Goal: Ask a question

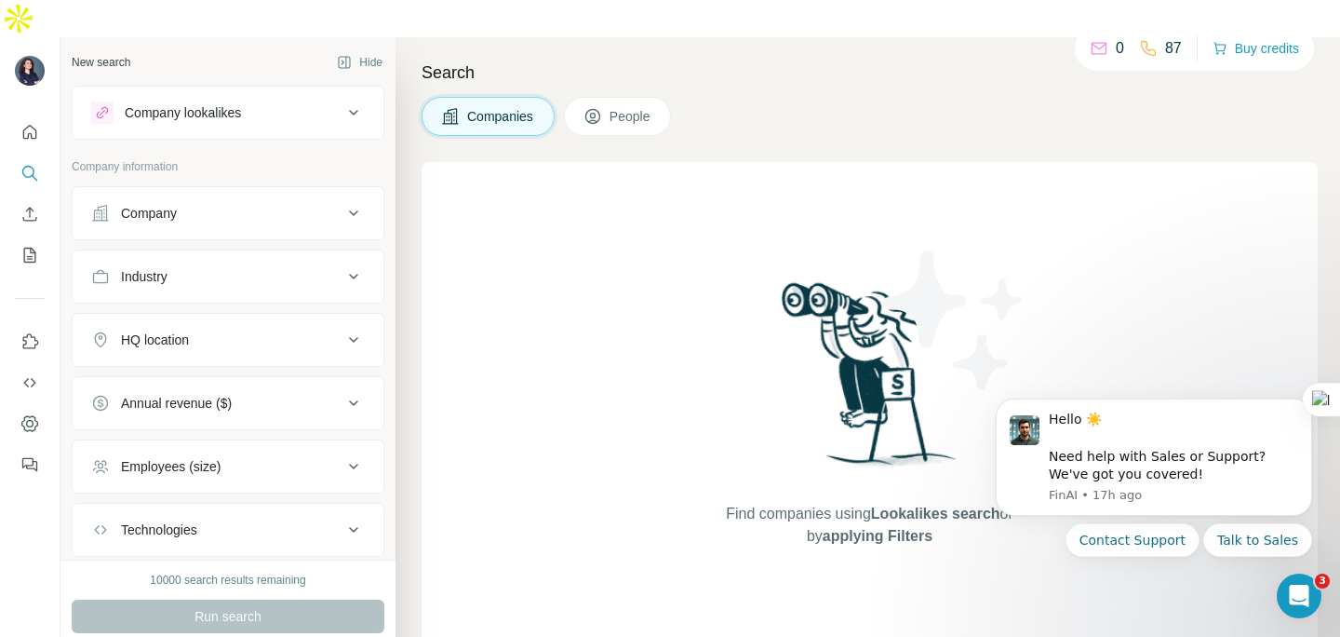
click at [1099, 66] on div "0 87 Buy credits" at bounding box center [1194, 48] width 239 height 45
click at [1099, 52] on icon at bounding box center [1099, 48] width 19 height 19
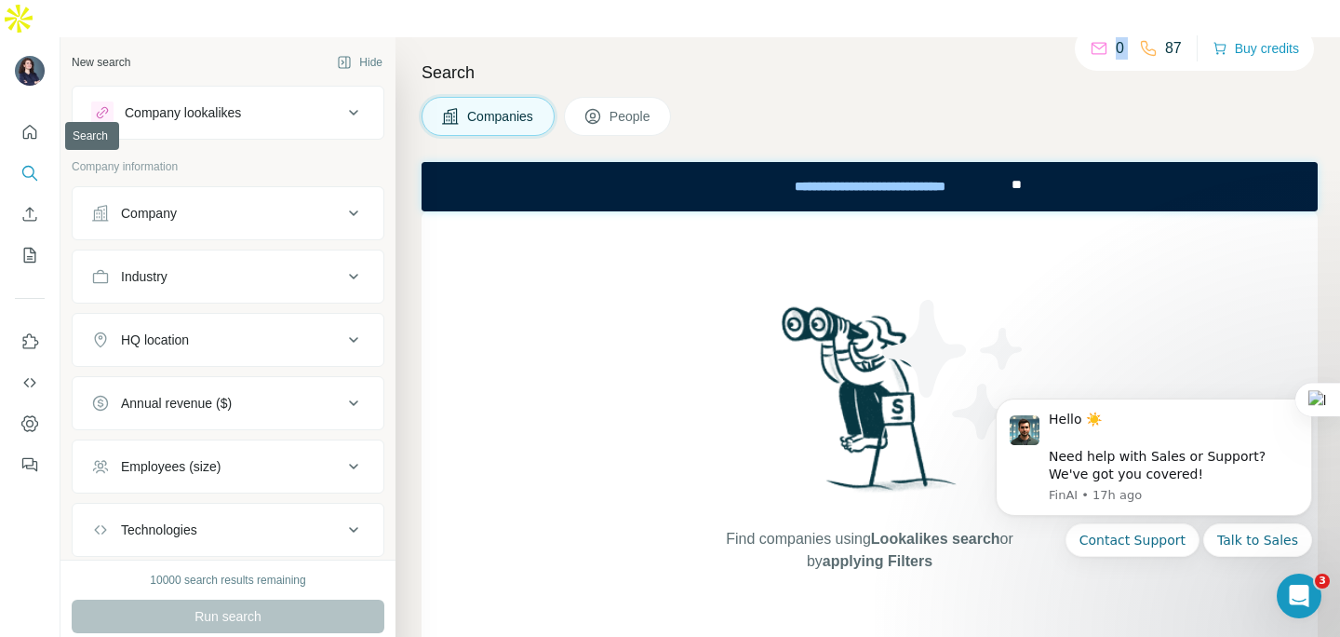
click at [32, 123] on icon "Quick start" at bounding box center [29, 132] width 19 height 19
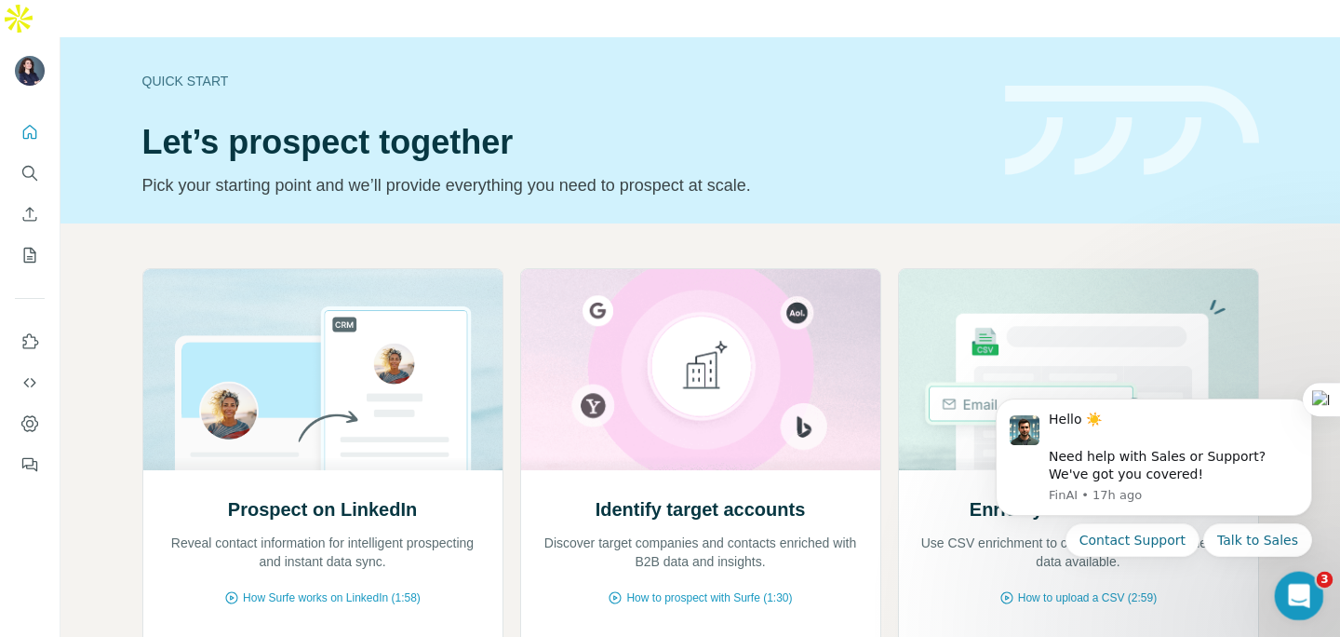
click at [1286, 571] on html at bounding box center [1296, 593] width 45 height 45
click at [1300, 594] on icon "Open Intercom Messenger" at bounding box center [1297, 593] width 31 height 31
click at [1300, 594] on icon "Close Intercom Messenger" at bounding box center [1297, 593] width 22 height 22
click at [1300, 594] on icon "Open Intercom Messenger" at bounding box center [1297, 593] width 31 height 31
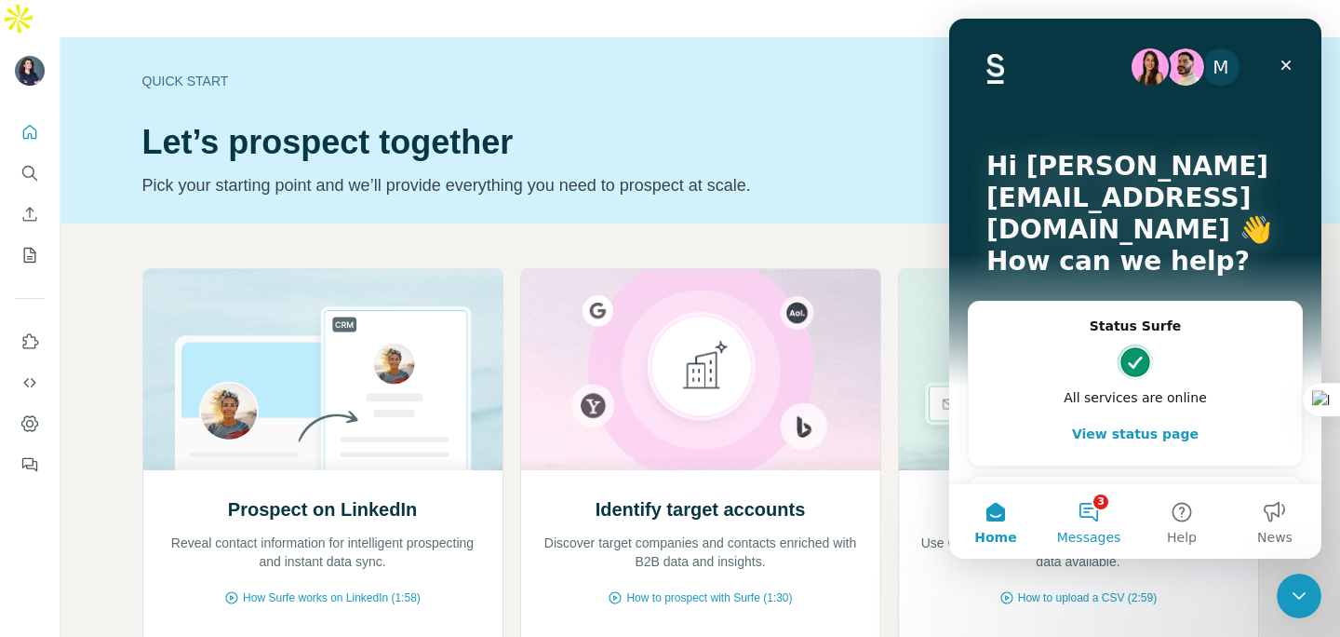
click at [1075, 514] on button "3 Messages" at bounding box center [1089, 521] width 93 height 74
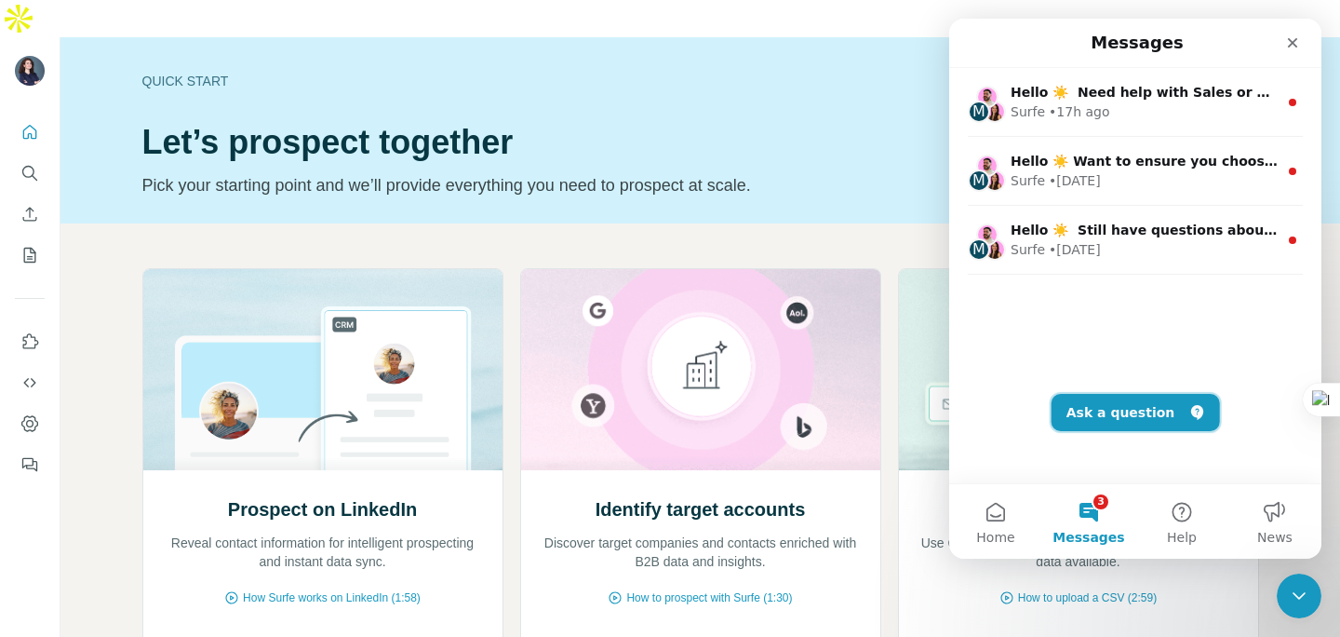
click at [1127, 397] on button "Ask a question" at bounding box center [1136, 412] width 168 height 37
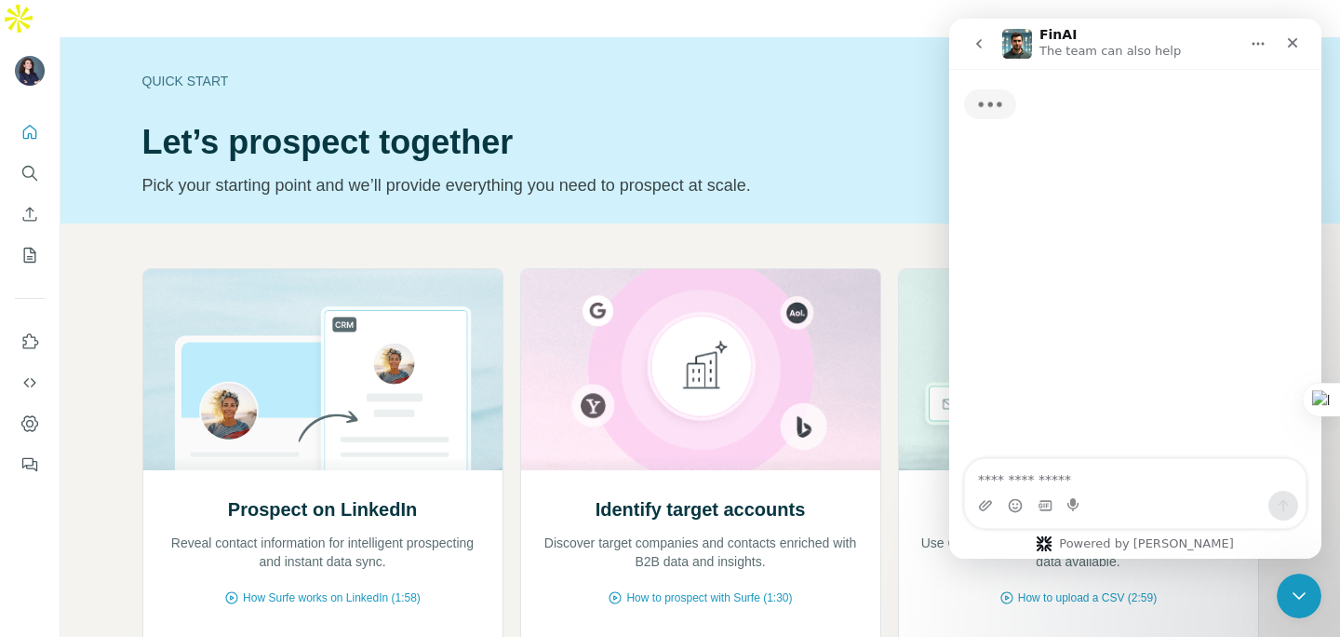
click at [1079, 479] on textarea "Ask a question…" at bounding box center [1135, 475] width 341 height 32
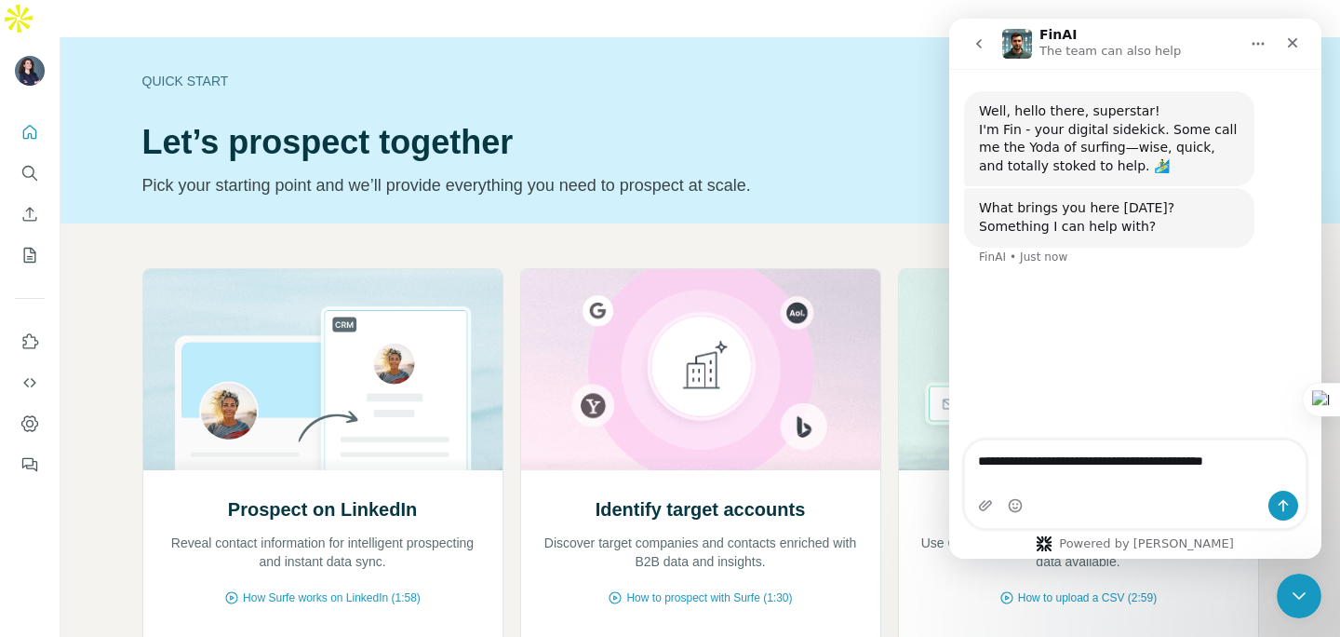
type textarea "**********"
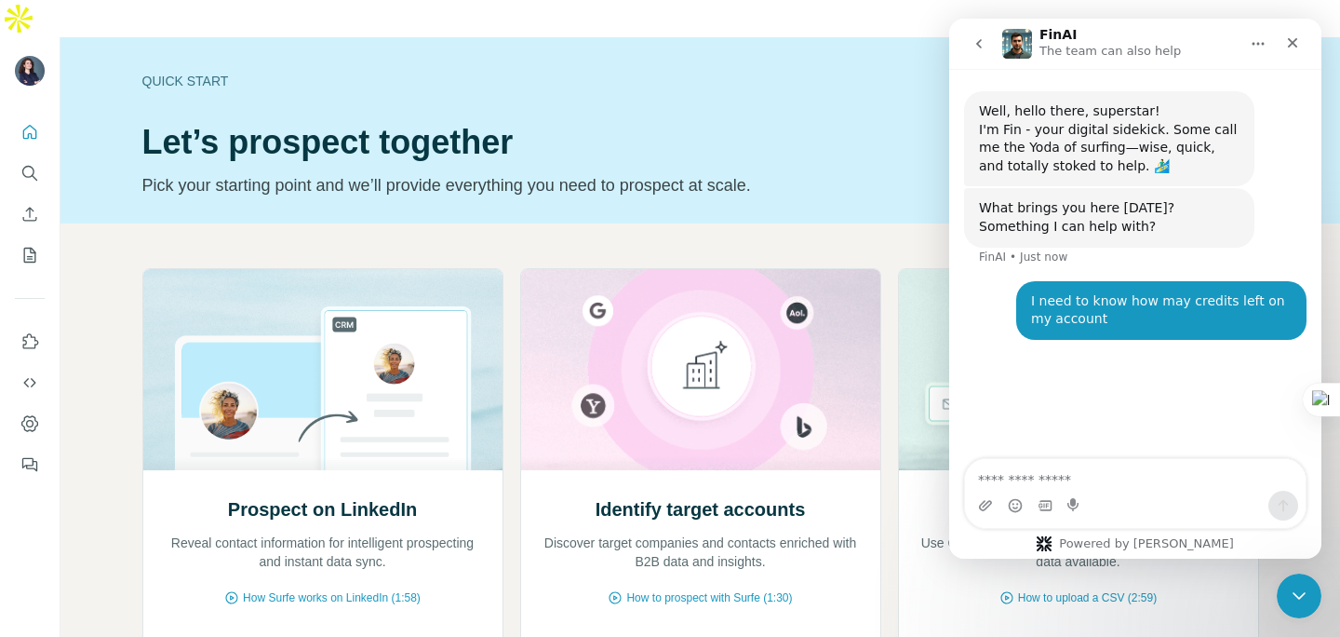
click at [440, 223] on div "Prospect on LinkedIn Reveal contact information for intelligent prospecting and…" at bounding box center [701, 530] width 1280 height 614
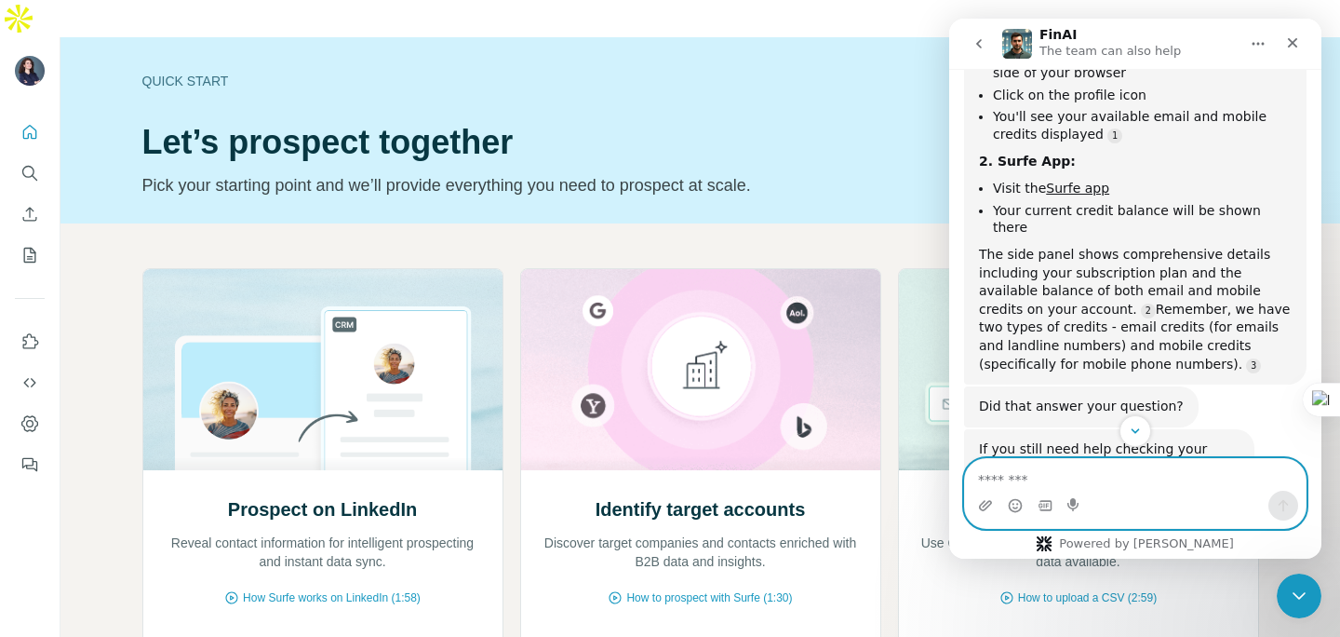
scroll to position [389, 0]
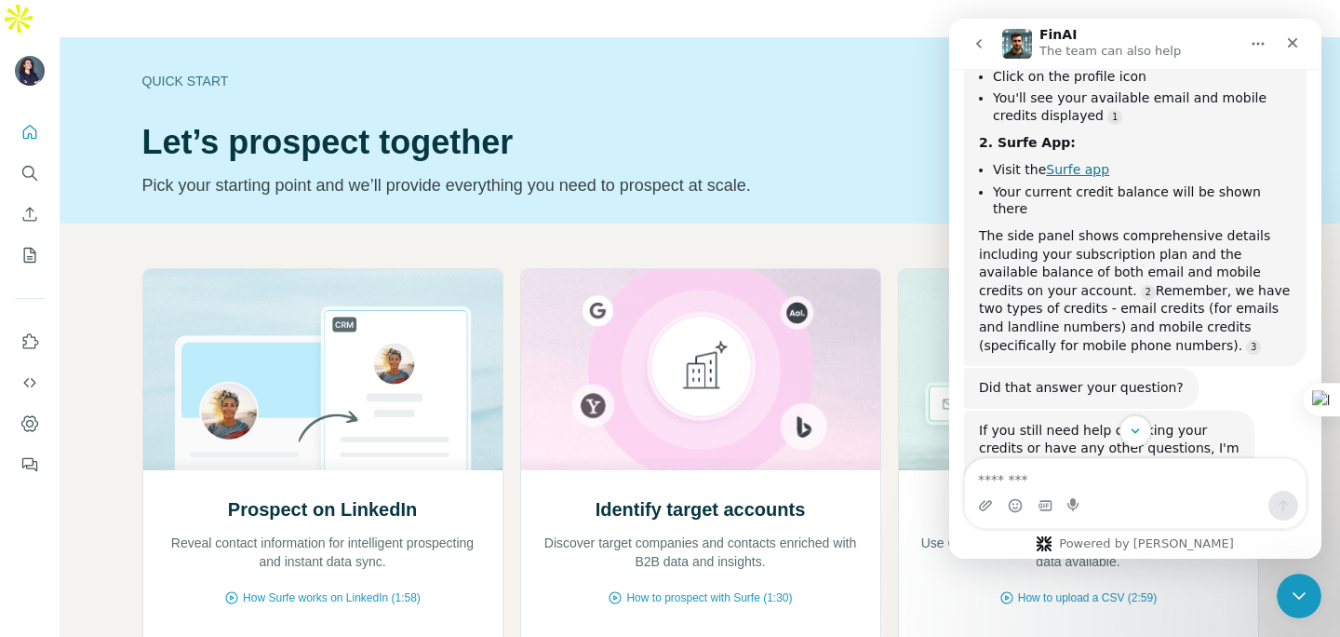
click at [1077, 169] on link "Surfe app" at bounding box center [1077, 169] width 63 height 15
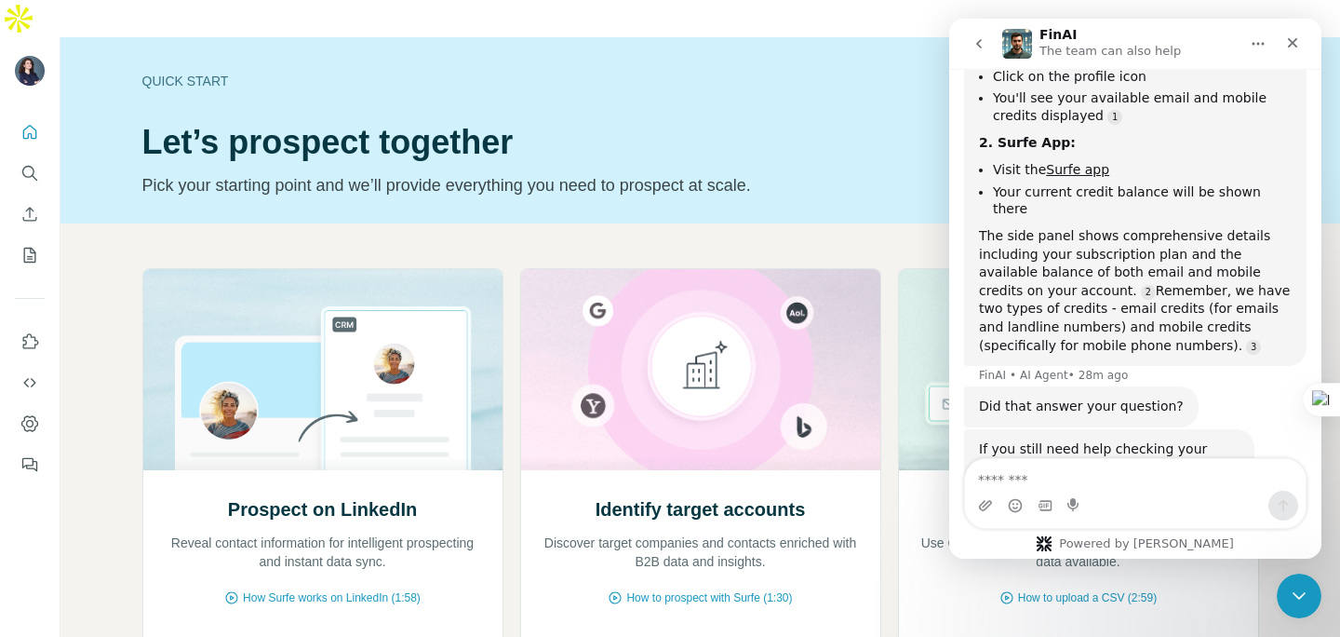
scroll to position [1380, 0]
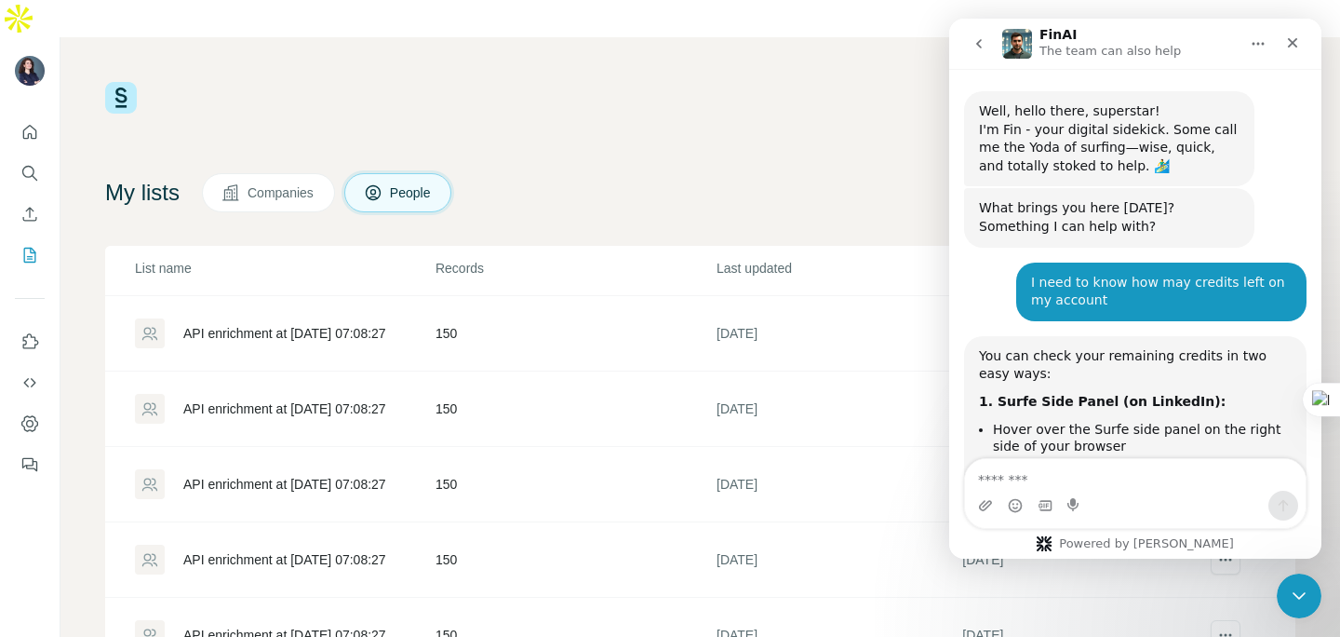
scroll to position [693, 0]
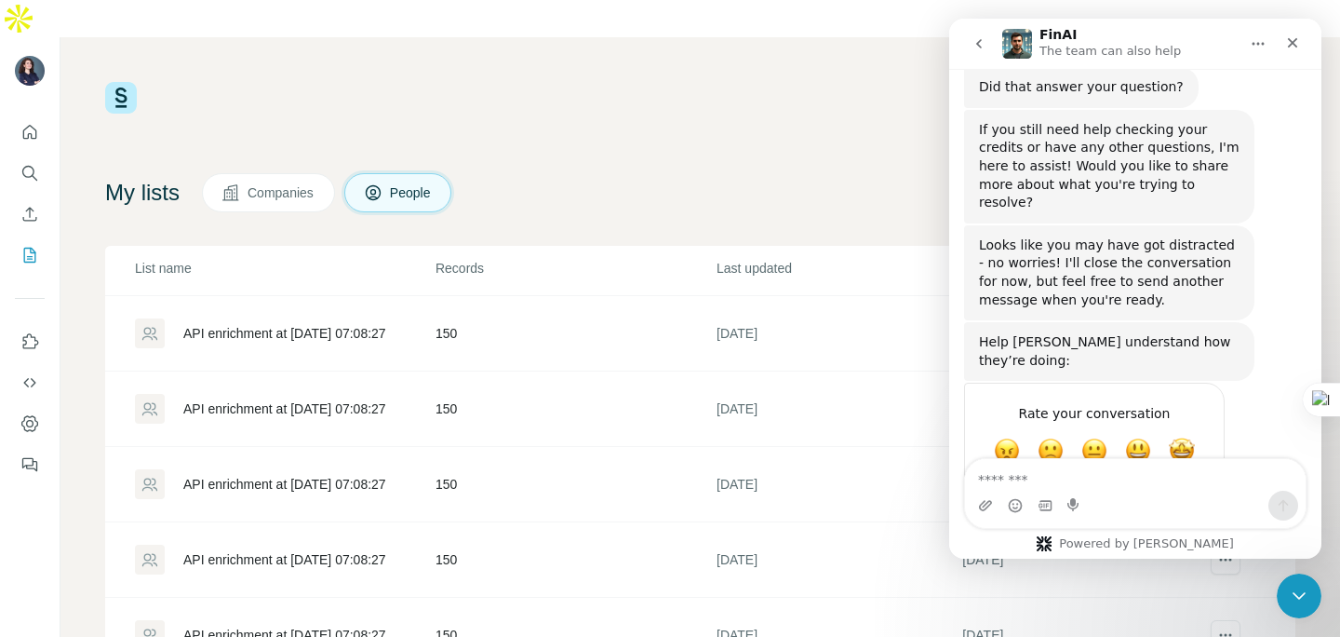
click at [930, 95] on div "0 87 Buy credits My lists Companies People Share feedback List name Records Las…" at bounding box center [700, 415] width 1191 height 667
click at [787, 246] on th "Last updated" at bounding box center [839, 269] width 246 height 46
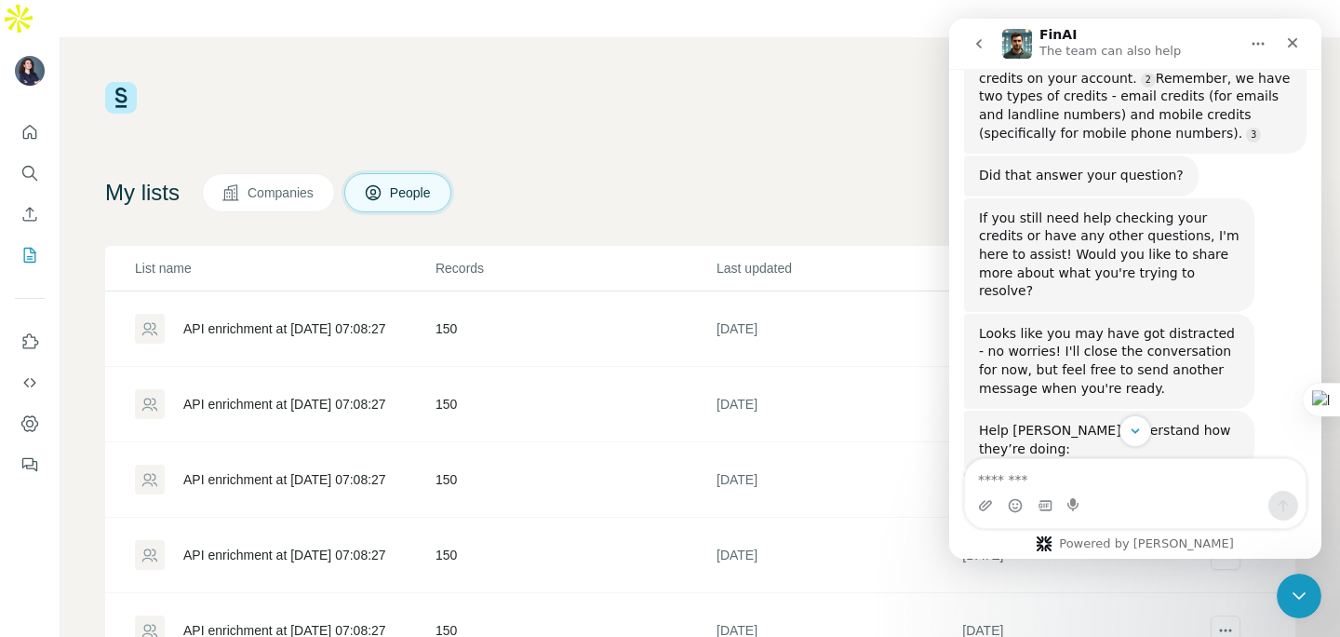
scroll to position [597, 0]
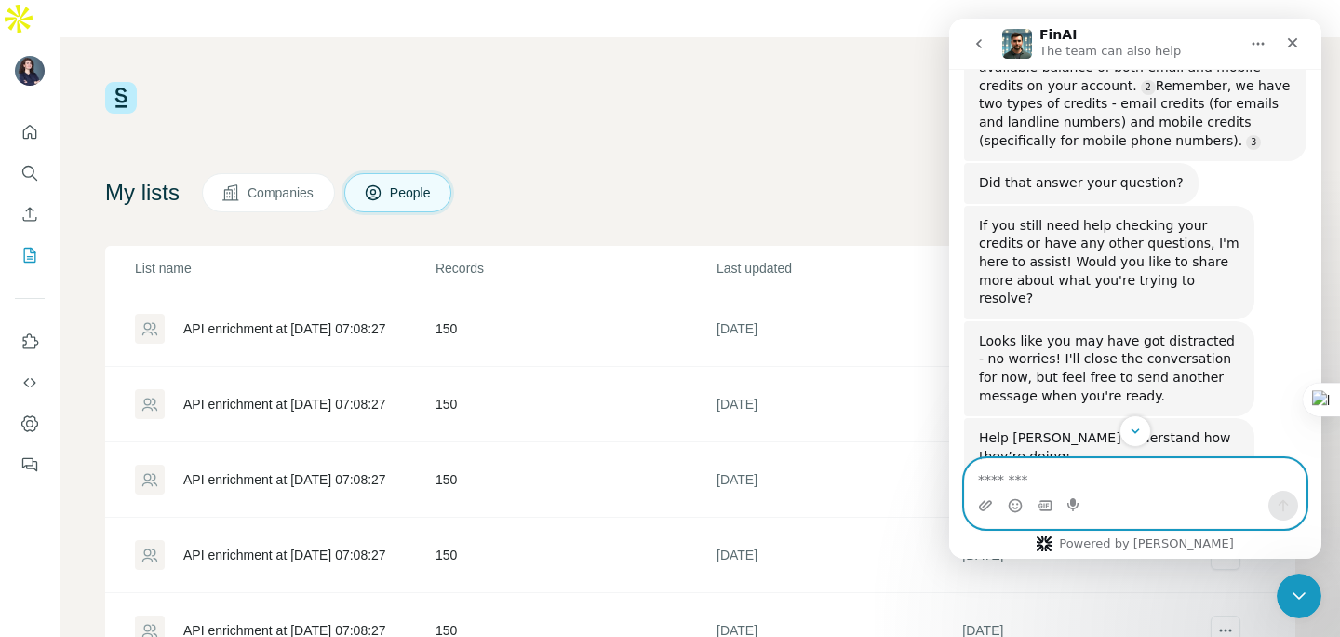
click at [1029, 482] on textarea "Message…" at bounding box center [1135, 475] width 341 height 32
type textarea "**********"
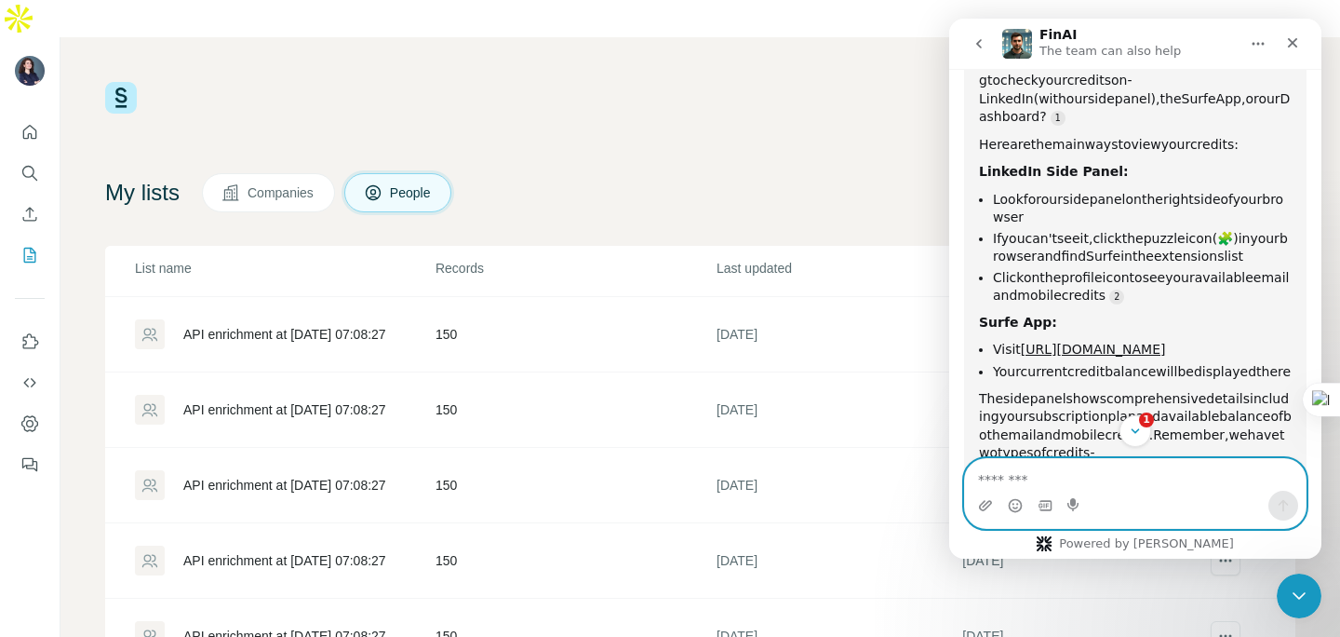
scroll to position [1232, 0]
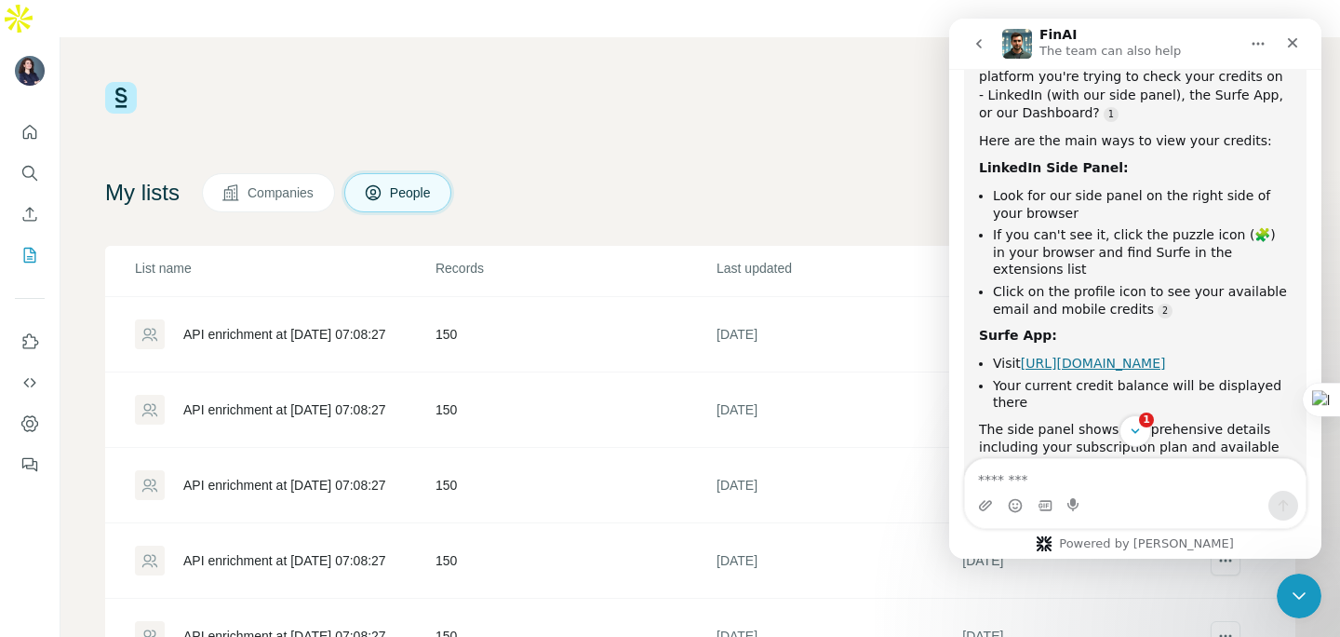
click at [1166, 356] on link "[URL][DOMAIN_NAME]" at bounding box center [1093, 363] width 145 height 15
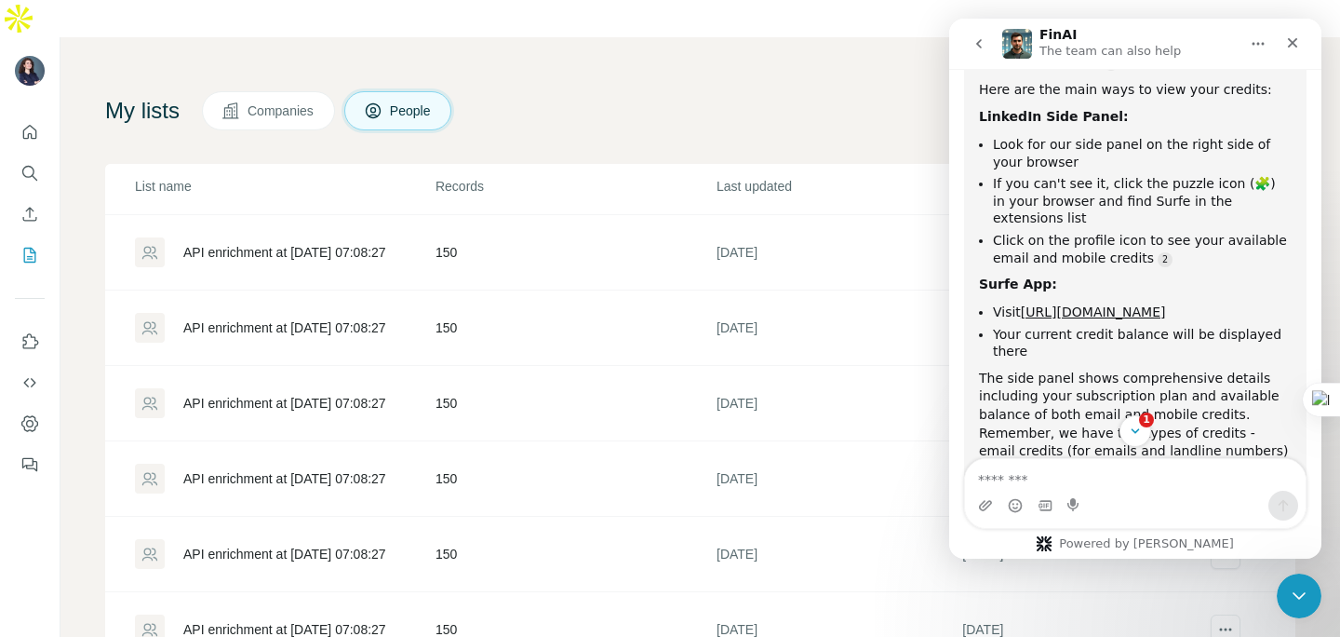
scroll to position [0, 0]
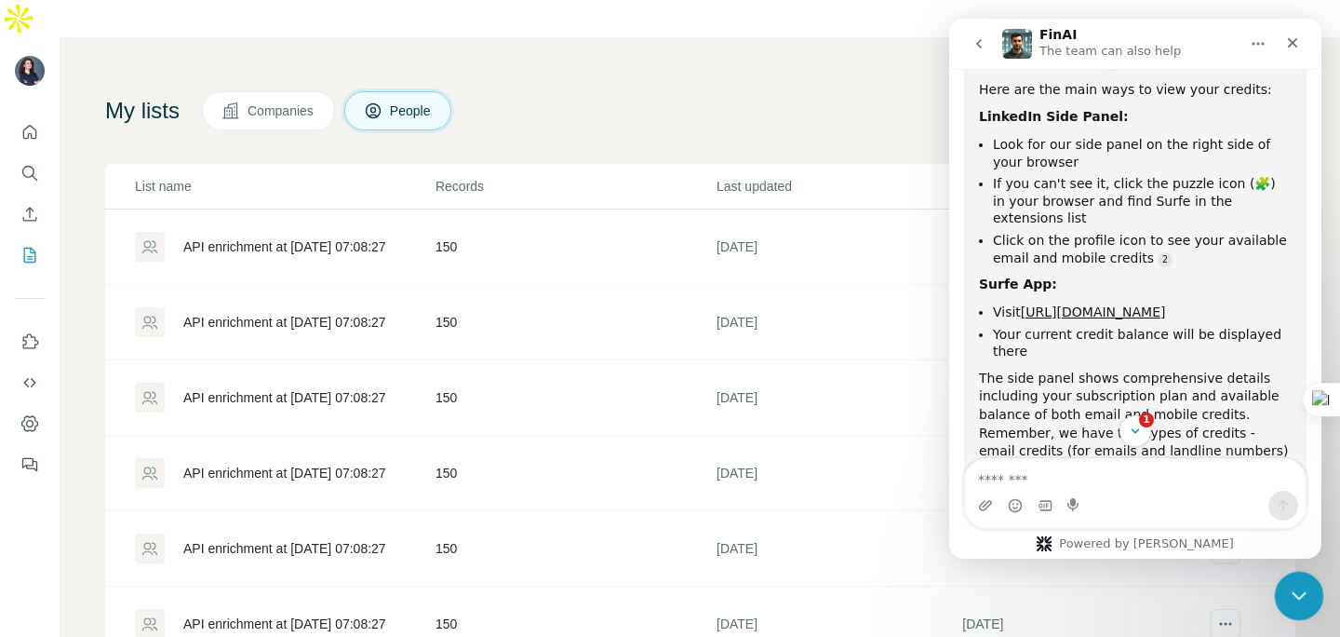
click at [1297, 592] on icon "Close Intercom Messenger" at bounding box center [1297, 593] width 22 height 22
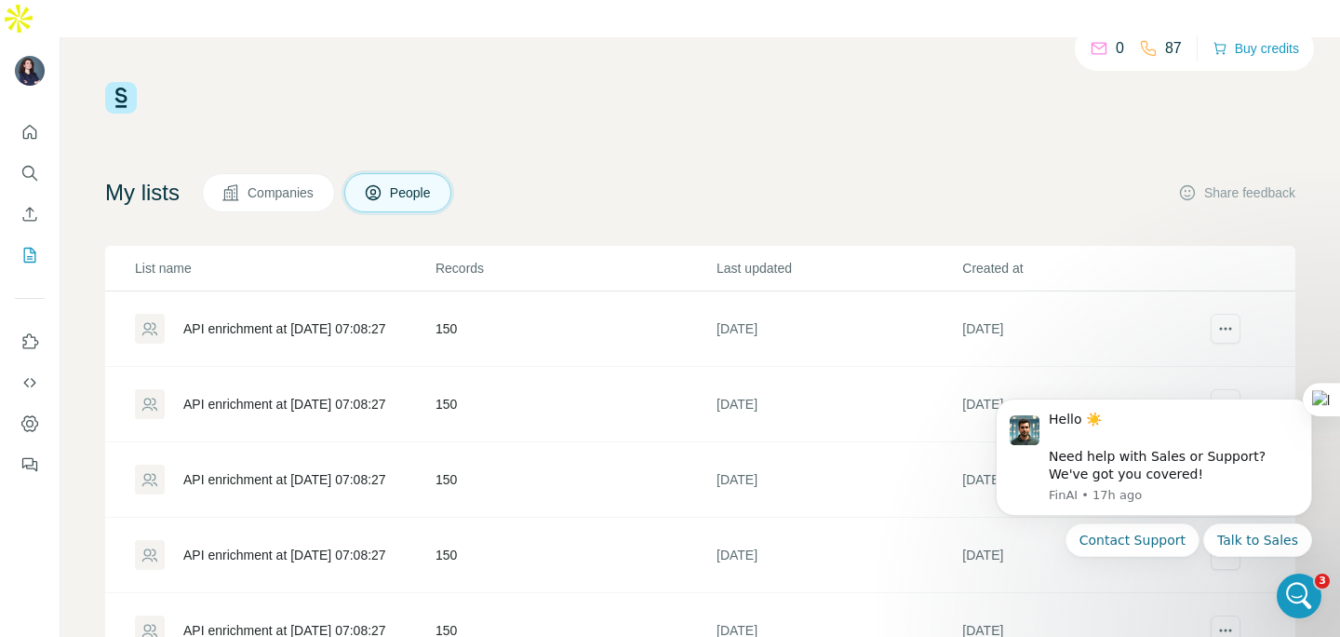
click at [1094, 48] on icon at bounding box center [1099, 48] width 19 height 19
click at [1165, 48] on p "87" at bounding box center [1173, 48] width 17 height 22
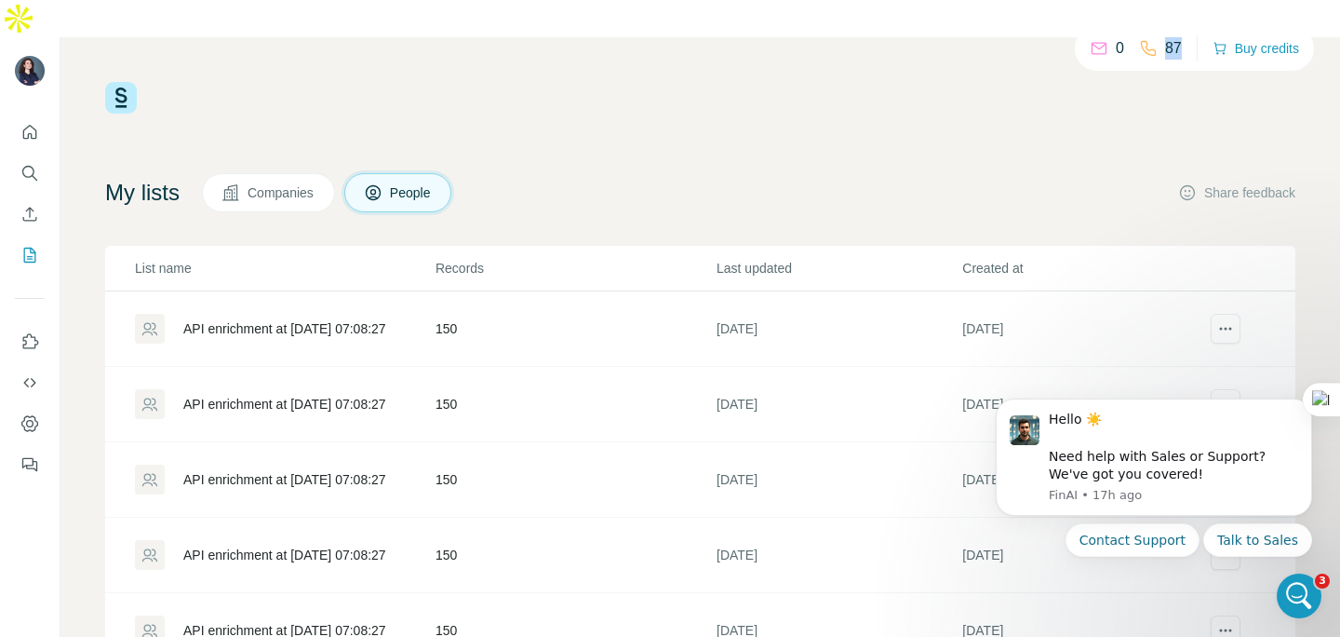
click at [1165, 48] on p "87" at bounding box center [1173, 48] width 17 height 22
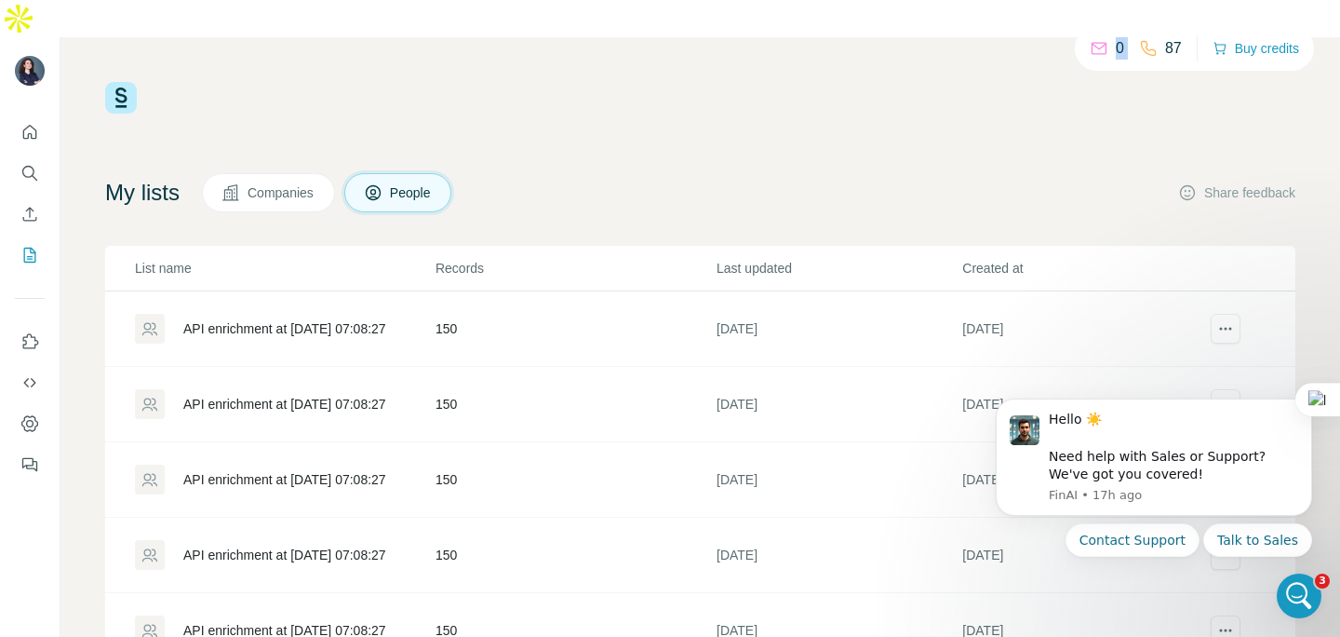
click at [1165, 48] on p "87" at bounding box center [1173, 48] width 17 height 22
click at [1229, 314] on button "actions" at bounding box center [1226, 329] width 30 height 30
click at [295, 183] on span "Companies" at bounding box center [282, 192] width 68 height 19
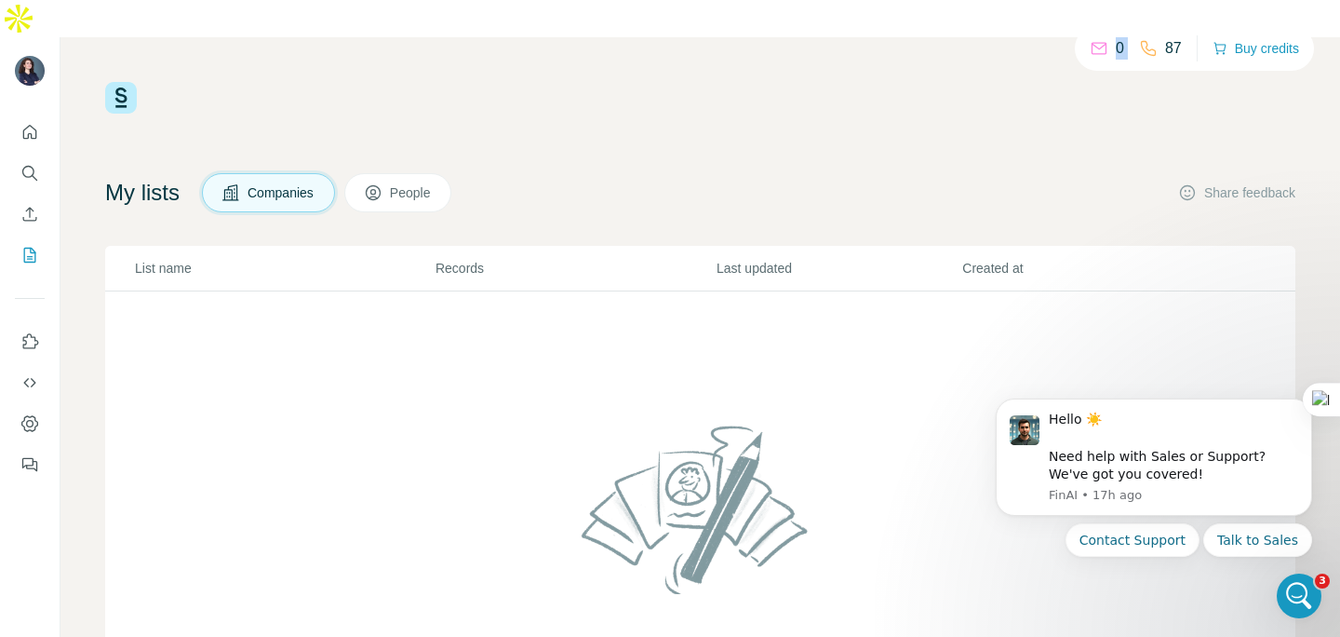
click at [408, 183] on span "People" at bounding box center [411, 192] width 43 height 19
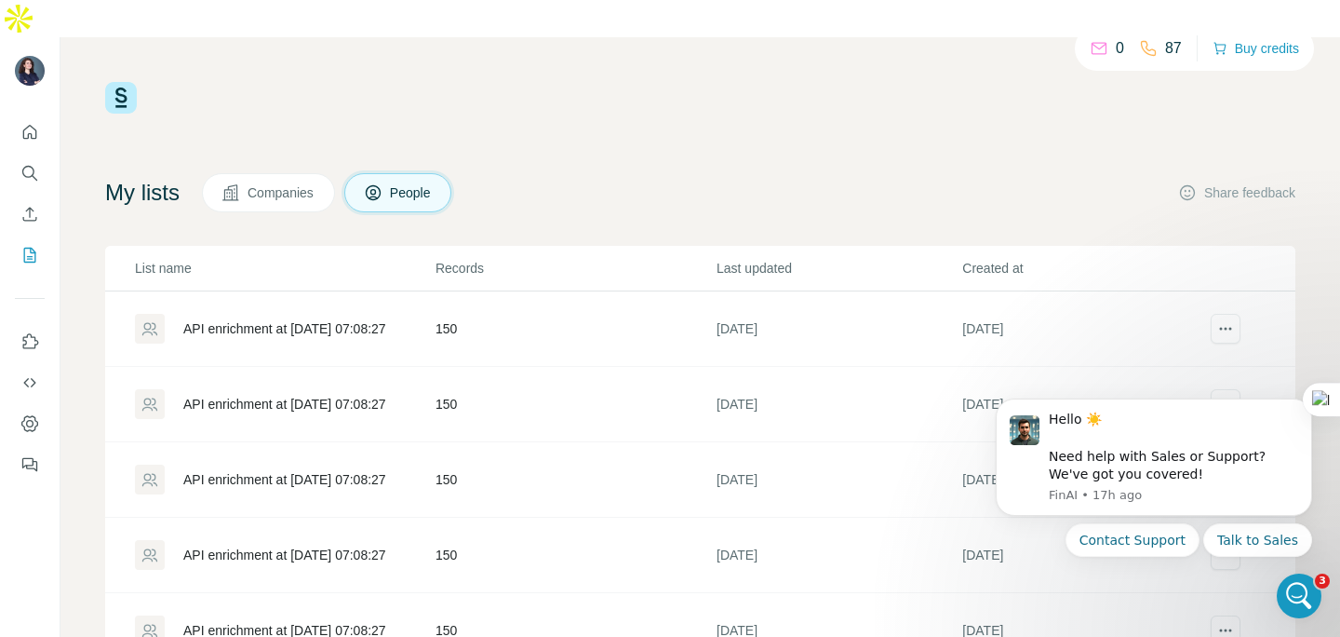
click at [1097, 57] on icon at bounding box center [1099, 48] width 19 height 19
click at [1106, 47] on div "0" at bounding box center [1107, 48] width 34 height 22
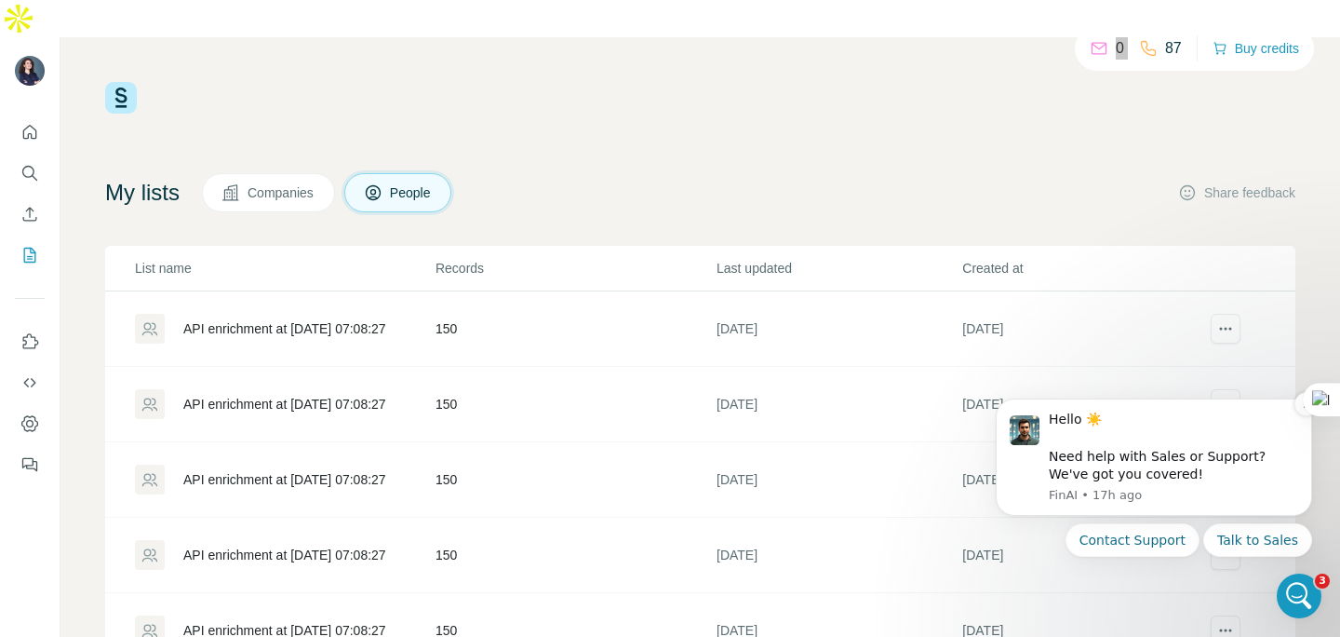
click at [1142, 453] on div "Hello ☀️ ​ Need help with Sales or Support? We've got you covered!" at bounding box center [1173, 447] width 249 height 73
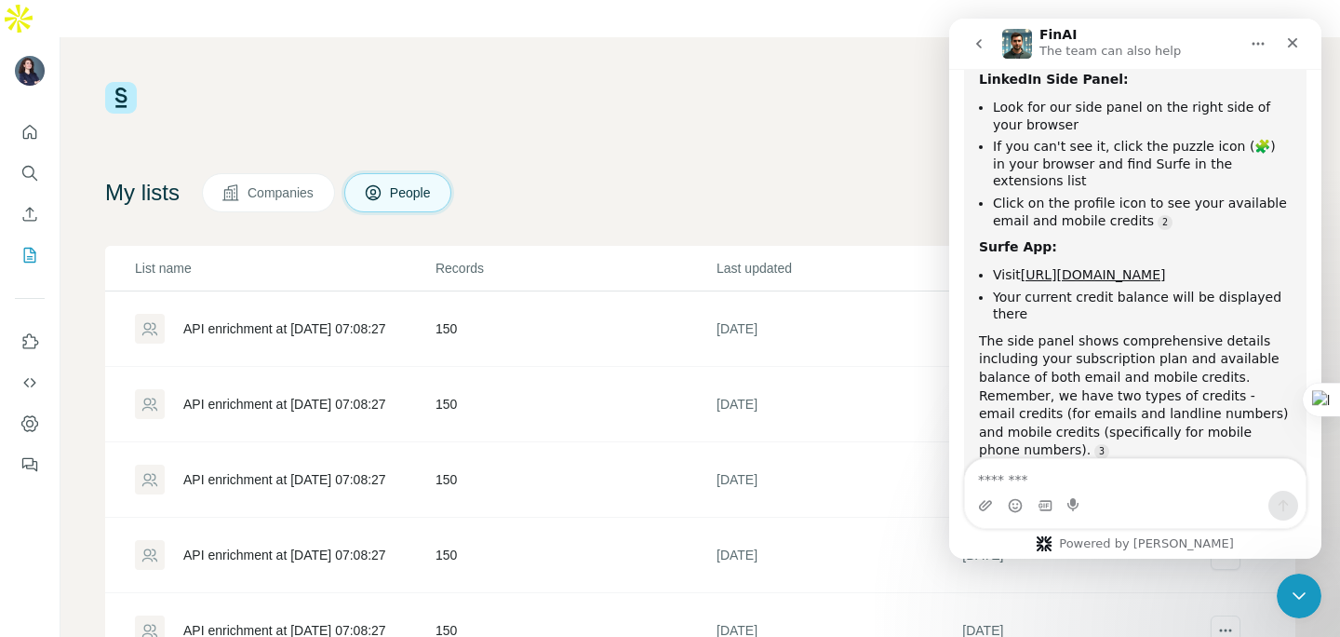
scroll to position [1331, 0]
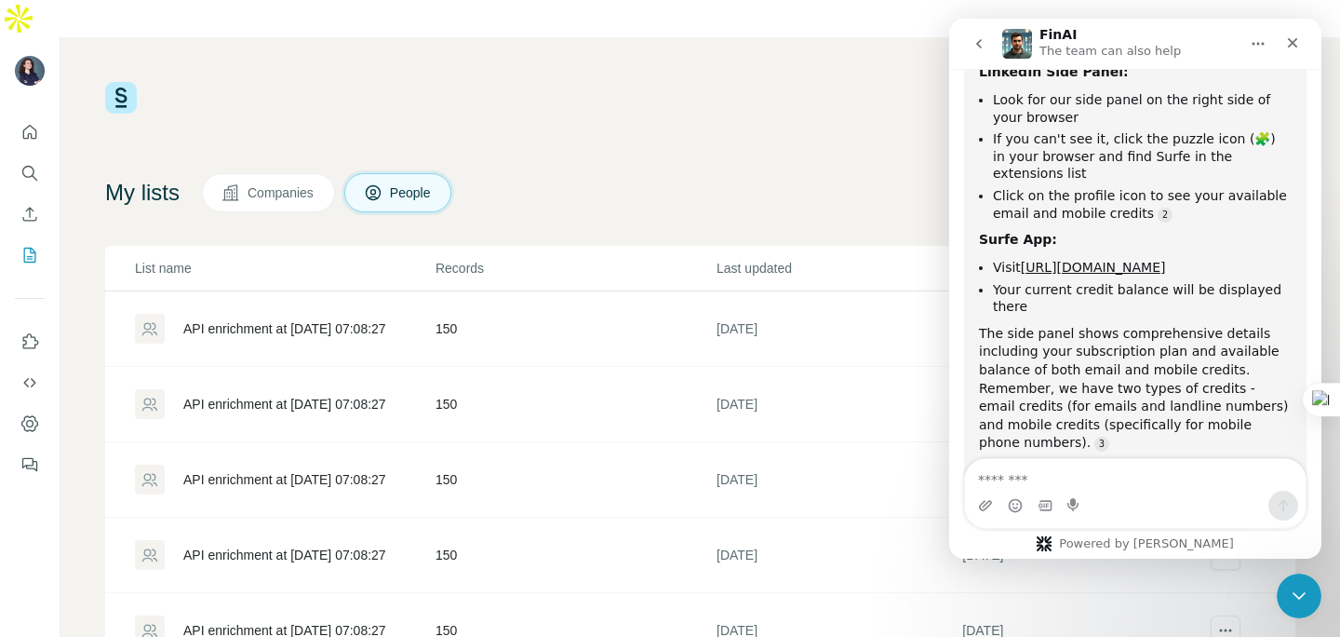
click at [1134, 511] on div "Intercom messenger" at bounding box center [1135, 506] width 341 height 30
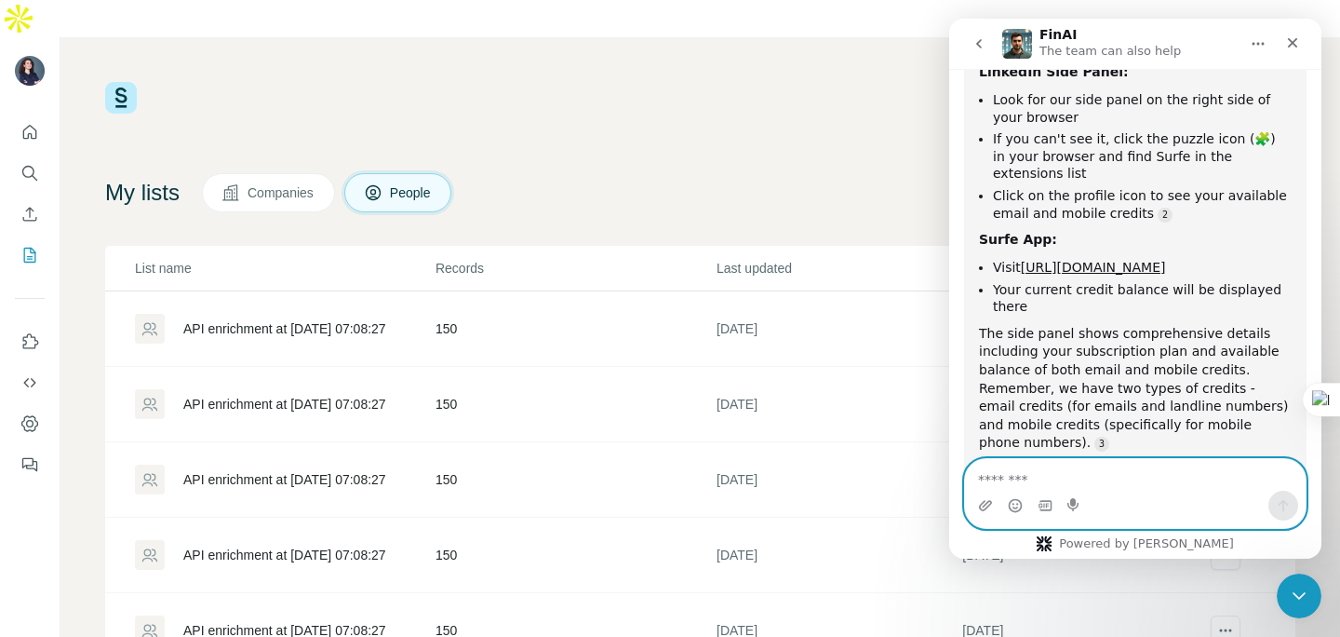
click at [1133, 483] on textarea "Message…" at bounding box center [1135, 475] width 341 height 32
type textarea "**********"
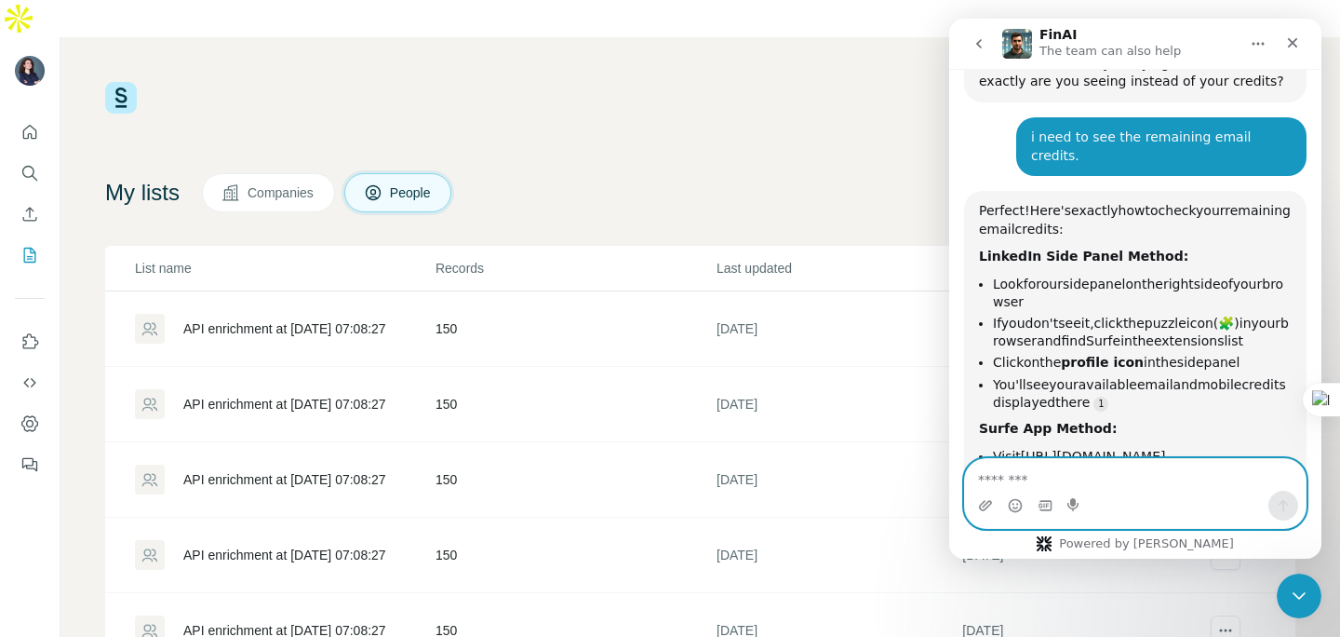
scroll to position [1741, 0]
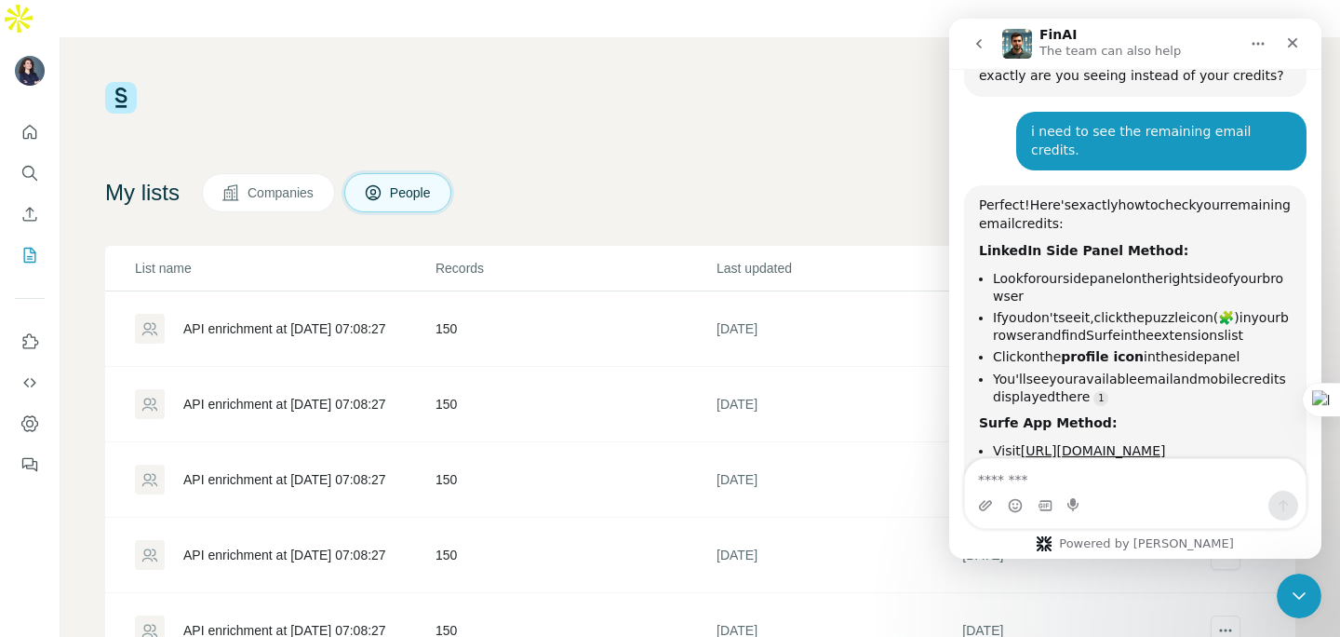
click at [1240, 310] on span "(🧩)" at bounding box center [1227, 317] width 26 height 15
click at [1235, 310] on span "(🧩)" at bounding box center [1227, 317] width 26 height 15
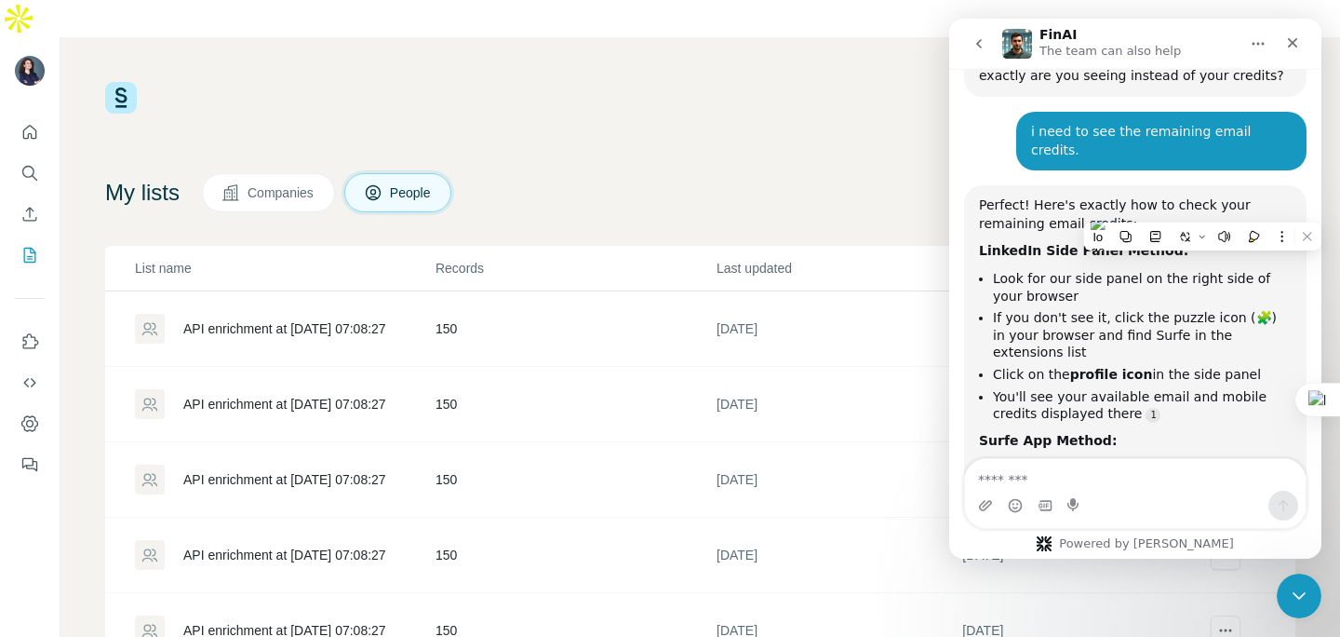
click at [1048, 309] on li "If you don't see it, click the puzzle icon (🧩) in your browser and find Surfe i…" at bounding box center [1142, 335] width 299 height 52
click at [793, 259] on p "Last updated" at bounding box center [839, 268] width 244 height 19
drag, startPoint x: 1309, startPoint y: 603, endPoint x: 2509, endPoint y: 1013, distance: 1267.9
click at [1309, 603] on div "Close Intercom Messenger" at bounding box center [1296, 593] width 45 height 45
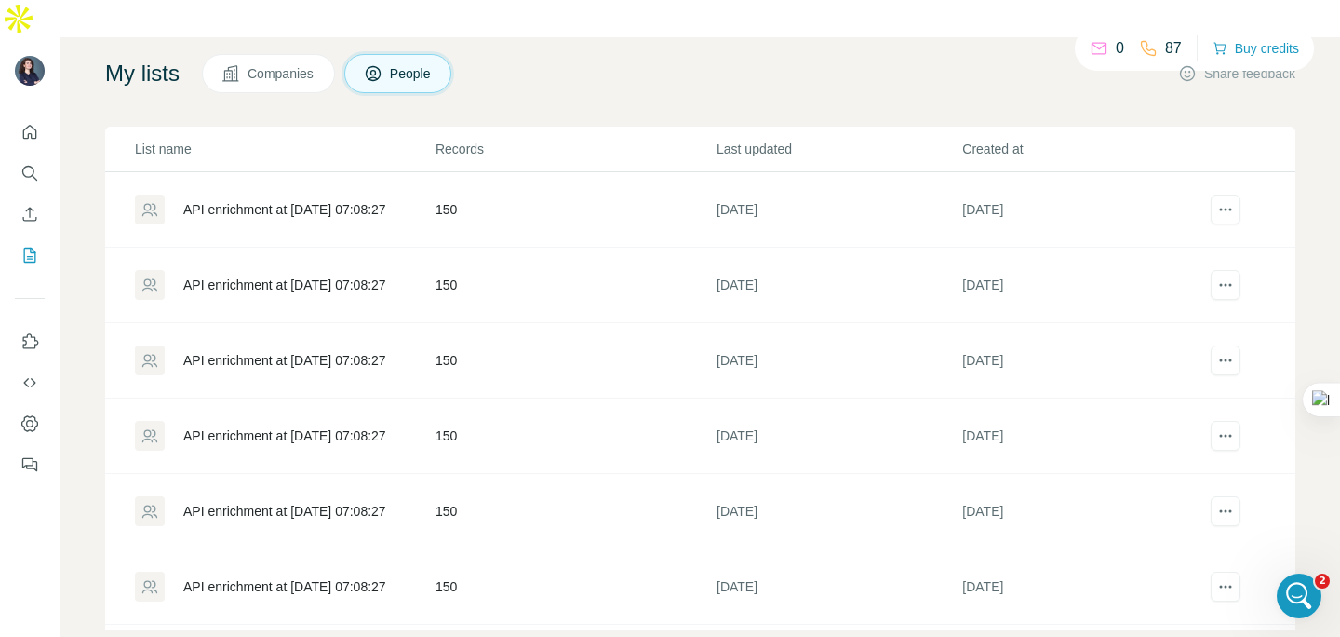
scroll to position [0, 0]
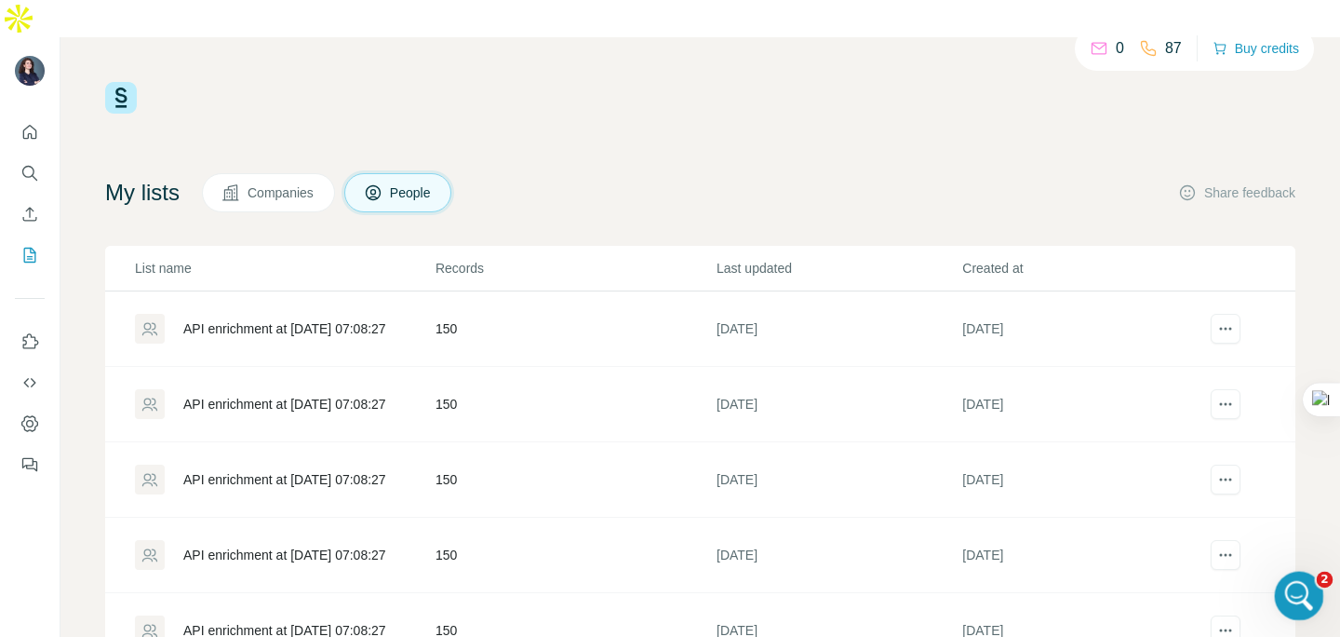
click at [1304, 616] on div "Open Intercom Messenger" at bounding box center [1296, 592] width 61 height 61
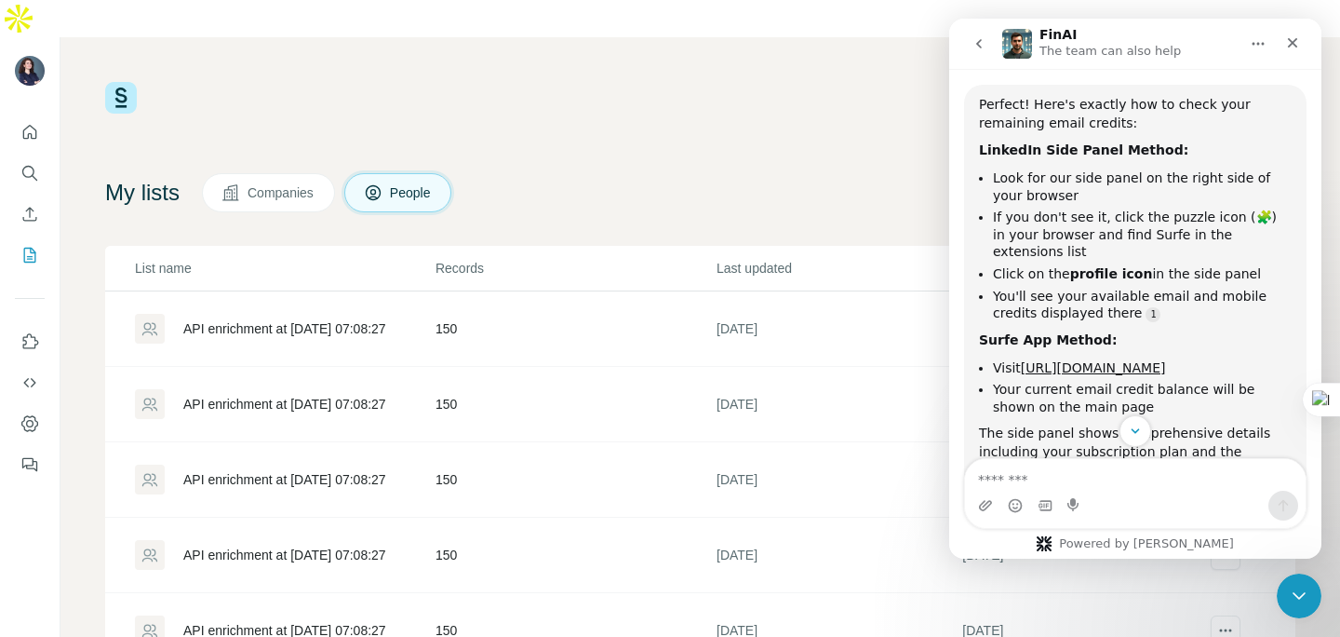
scroll to position [1822, 0]
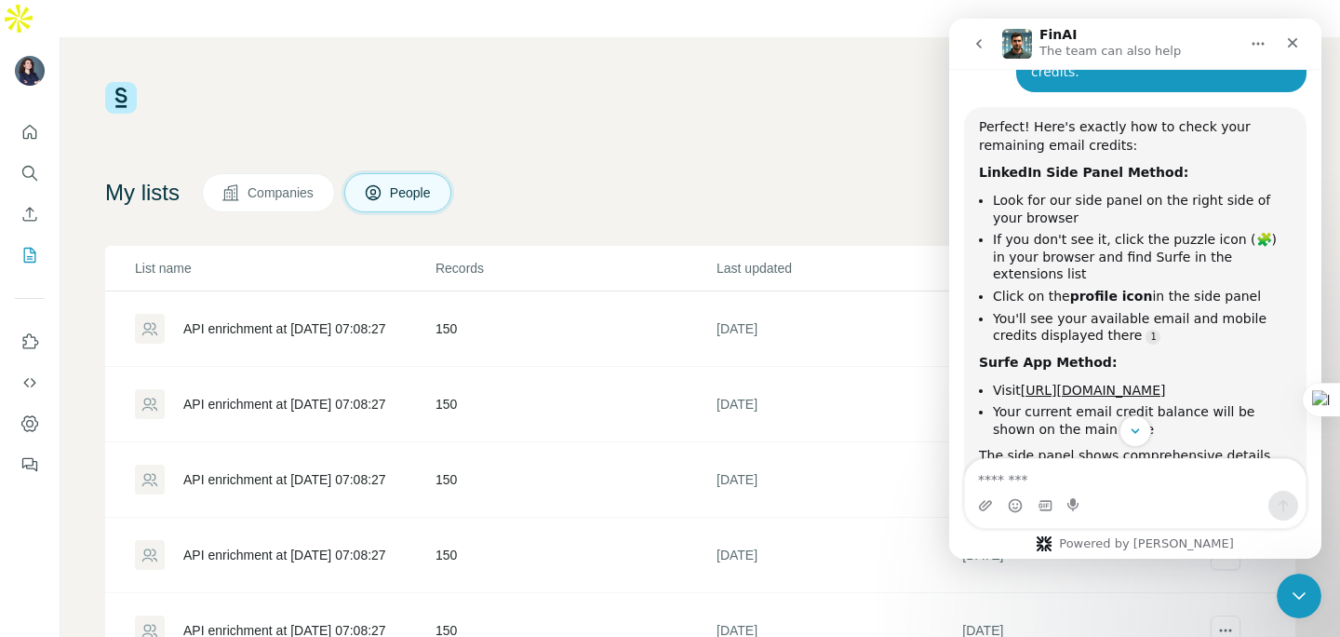
click at [1244, 354] on div "Surfe App Method:" at bounding box center [1135, 363] width 313 height 19
